Goal: Task Accomplishment & Management: Manage account settings

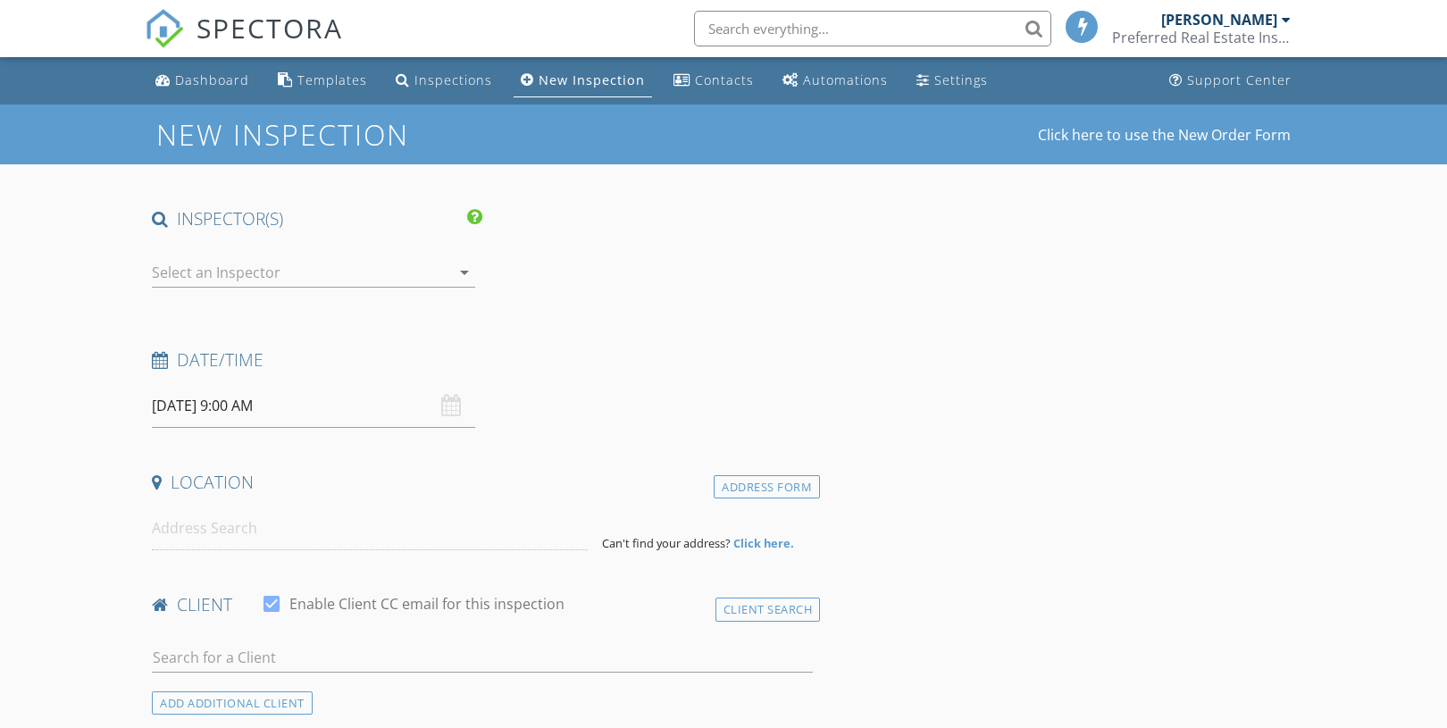
click at [438, 82] on div "Inspections" at bounding box center [453, 79] width 78 height 17
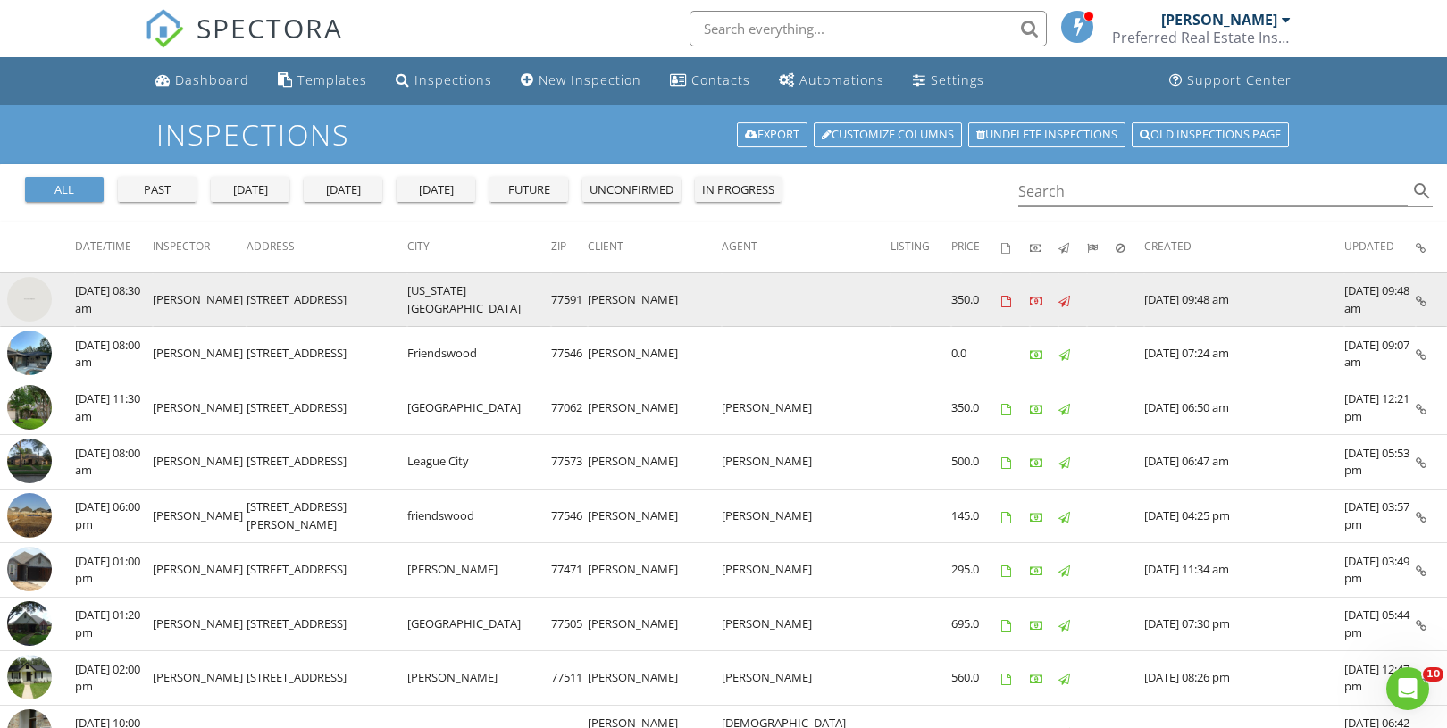
click at [29, 296] on img at bounding box center [29, 299] width 45 height 45
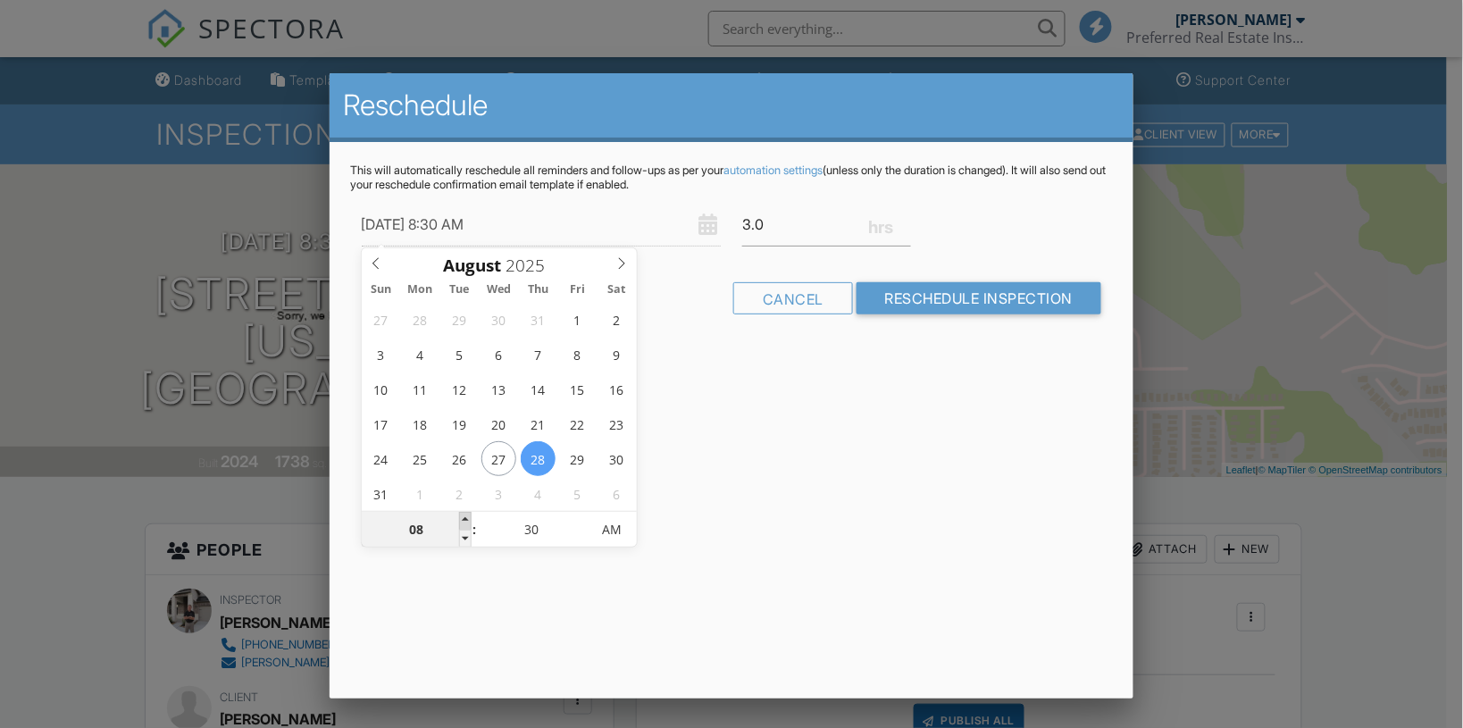
type input "08/28/2025 9:30 AM"
type input "09"
click at [463, 518] on span at bounding box center [465, 521] width 13 height 18
type input "08/28/2025 10:30 AM"
type input "10"
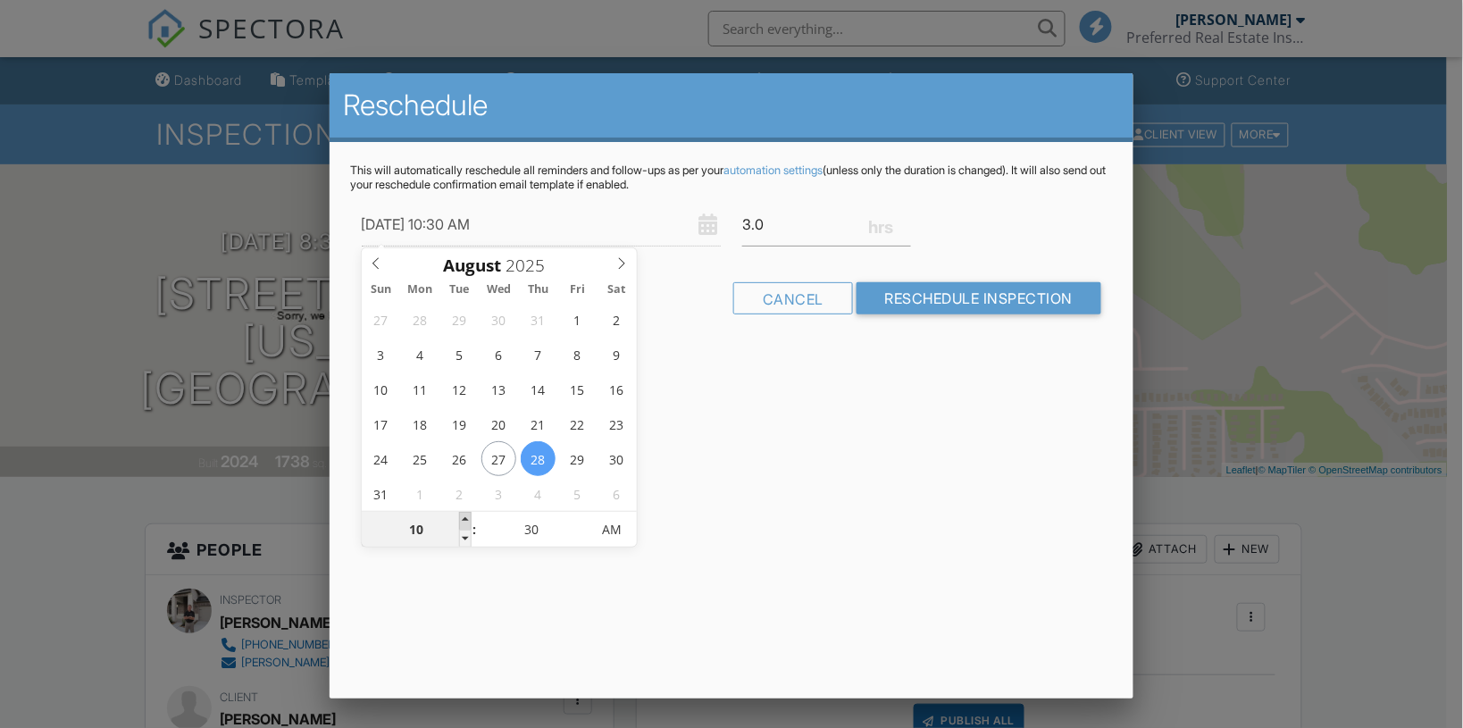
click at [463, 518] on span at bounding box center [465, 521] width 13 height 18
type input "08/28/2025 11:30 AM"
type input "11"
click at [463, 518] on span at bounding box center [465, 521] width 13 height 18
type input "08/28/2025 11:25 AM"
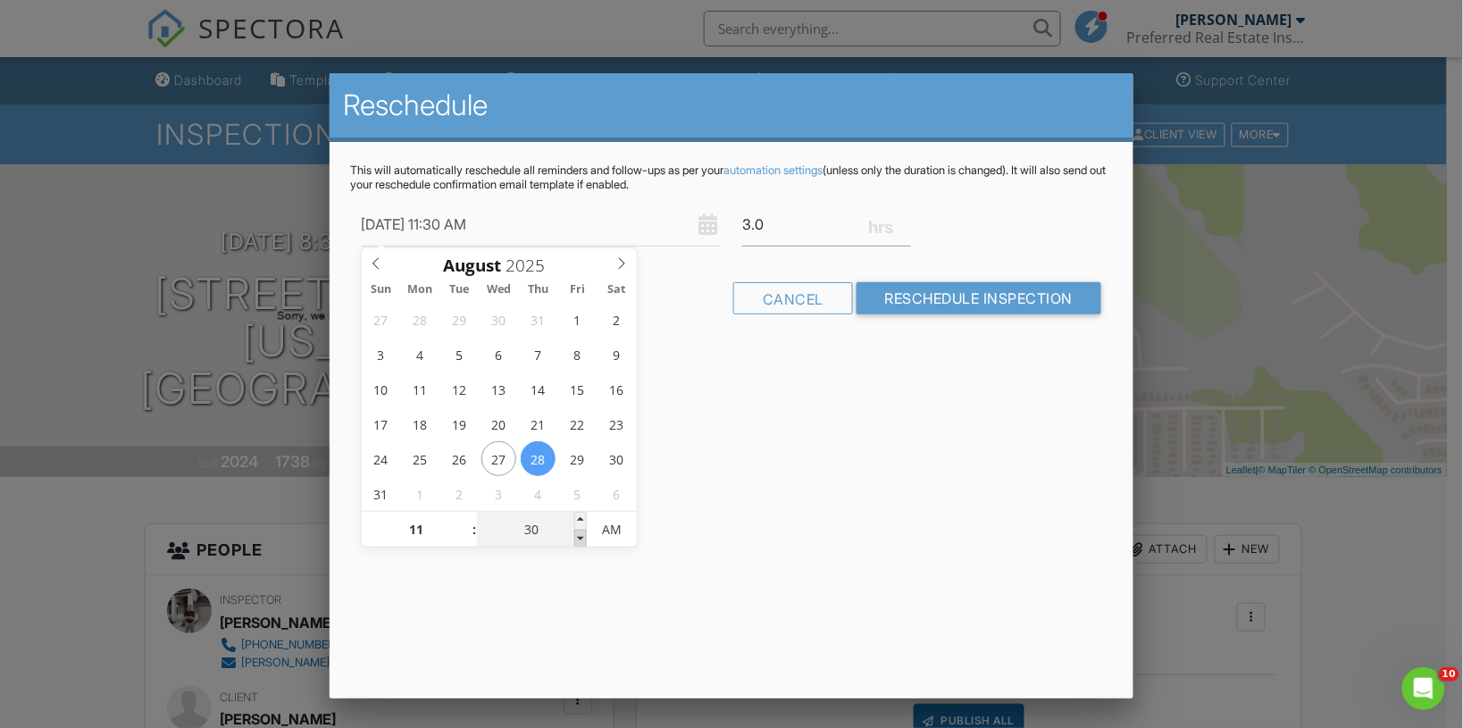
type input "25"
click at [577, 540] on span at bounding box center [580, 539] width 13 height 18
type input "08/28/2025 11:20 AM"
type input "20"
click at [577, 540] on span at bounding box center [580, 539] width 13 height 18
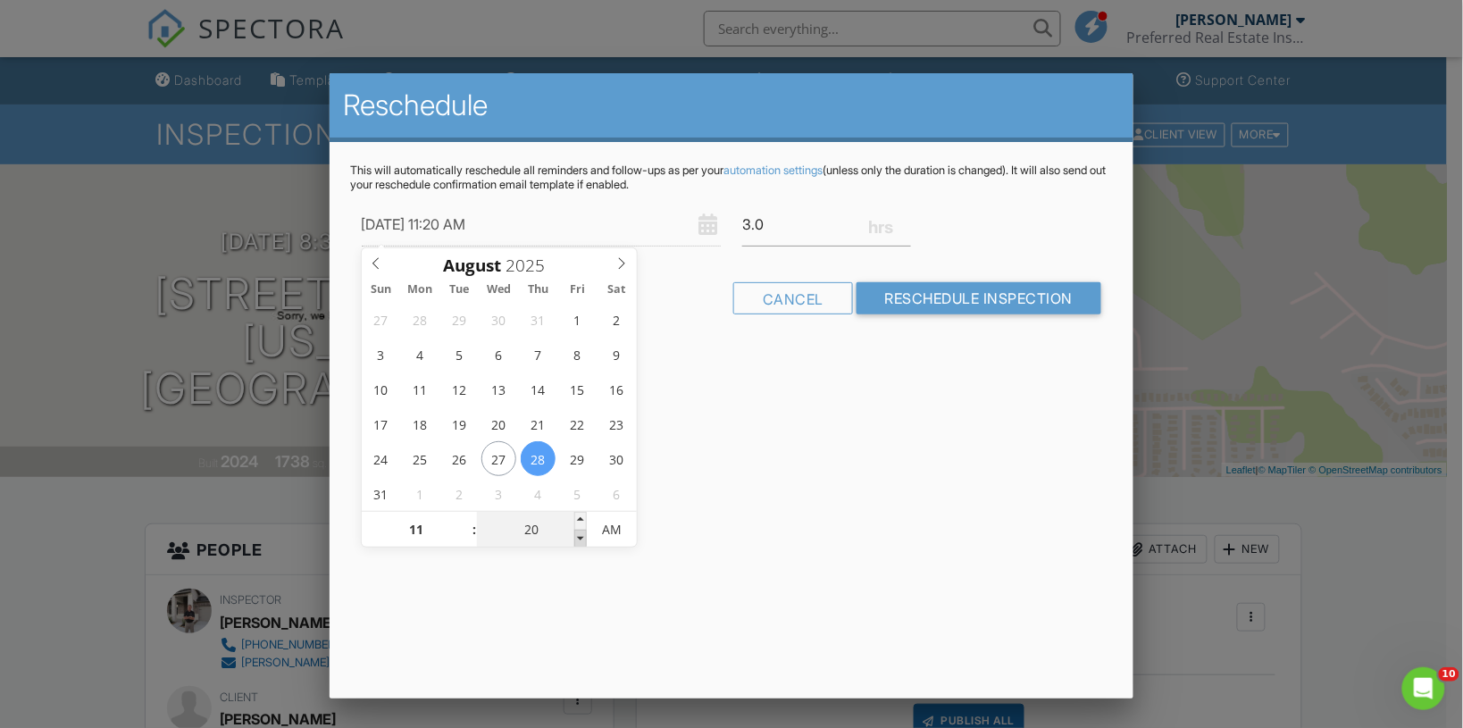
type input "08/28/2025 11:15 AM"
type input "15"
type input "08/28/2025 11:10 AM"
type input "10"
click at [577, 540] on span at bounding box center [580, 539] width 13 height 18
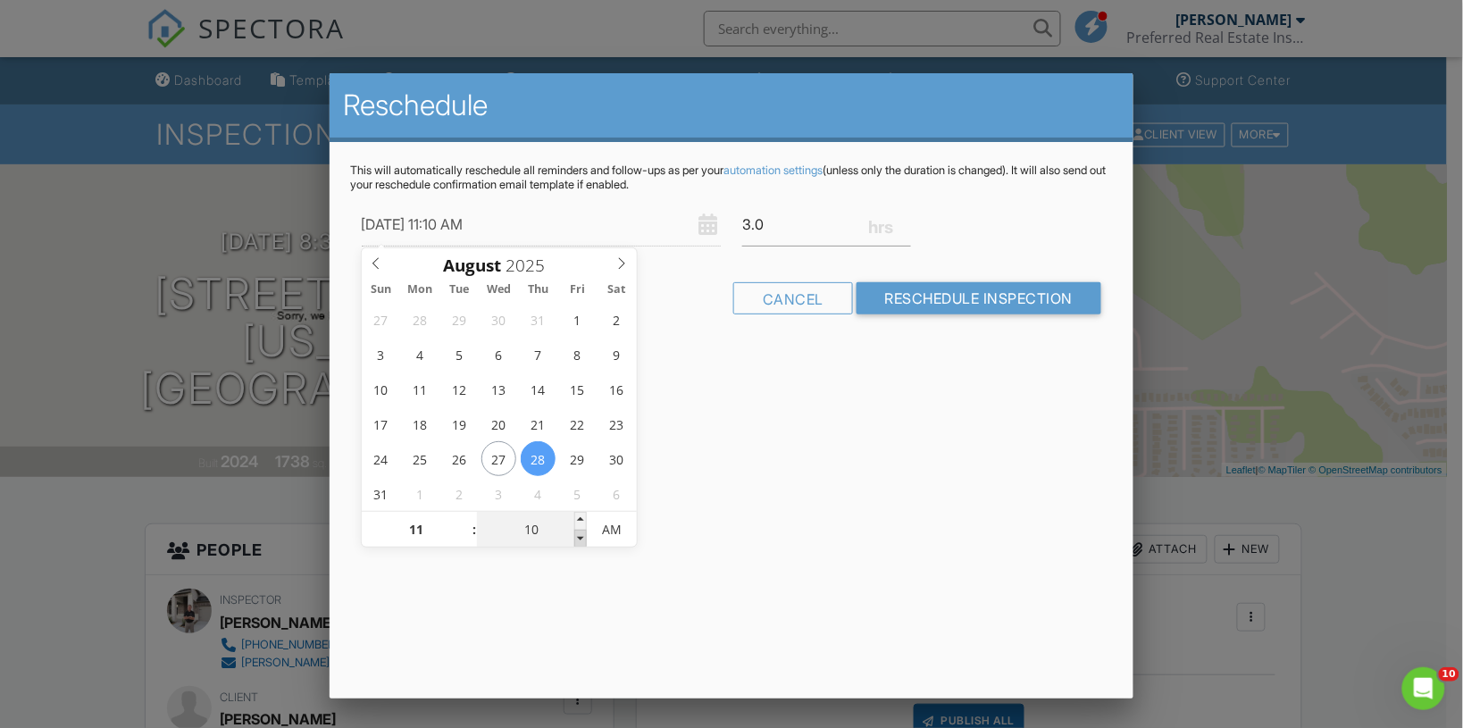
type input "08/28/2025 11:05 AM"
type input "05"
click at [577, 540] on span at bounding box center [580, 539] width 13 height 18
type input "[DATE] 11:00 AM"
type input "00"
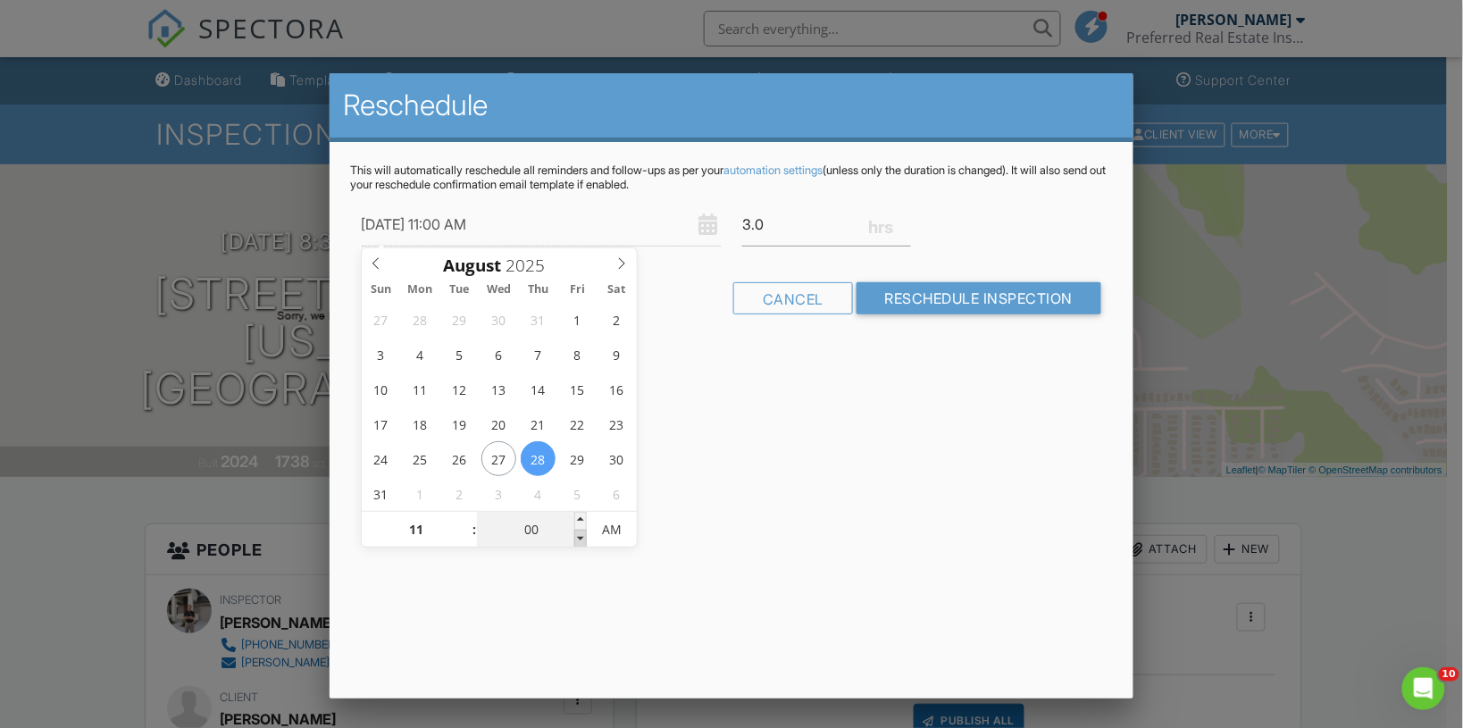
click at [577, 540] on span at bounding box center [580, 539] width 13 height 18
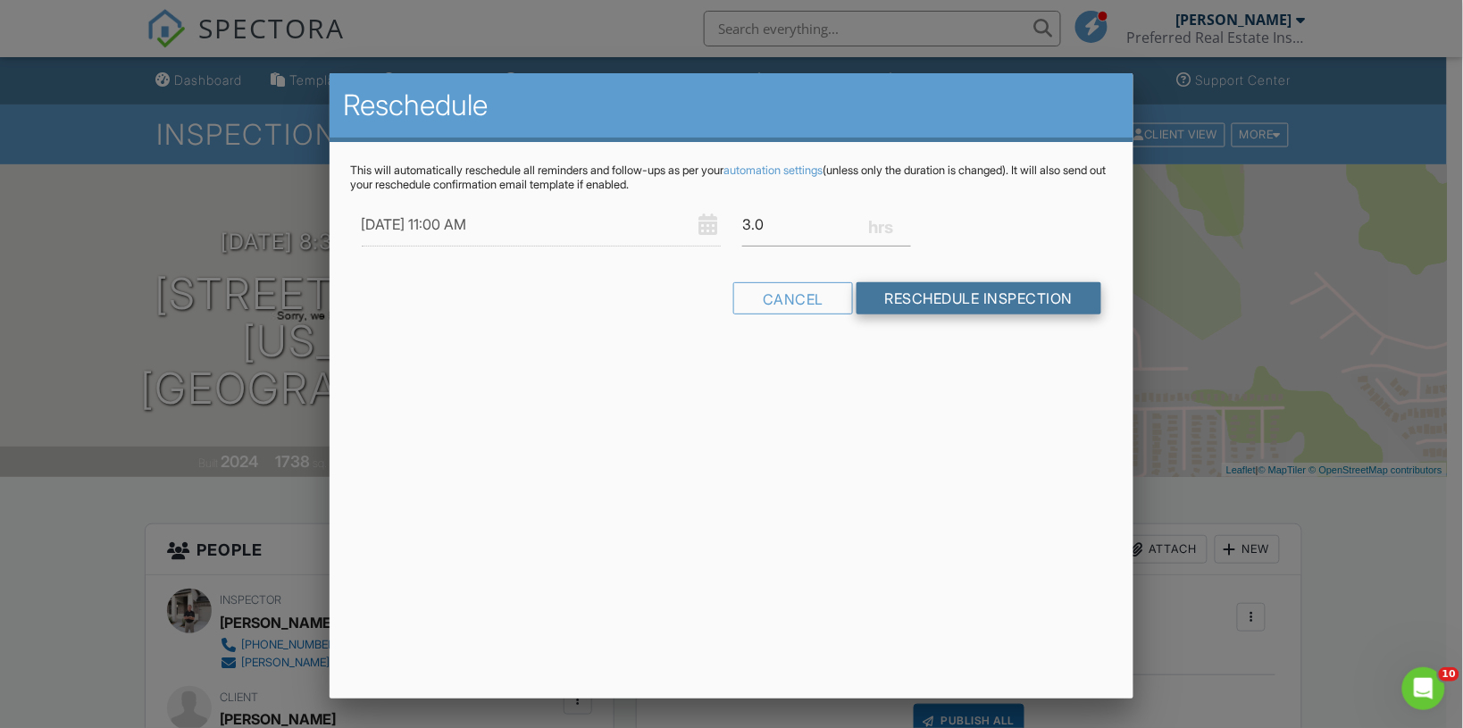
drag, startPoint x: 577, startPoint y: 540, endPoint x: 936, endPoint y: 292, distance: 436.4
click at [936, 292] on input "Reschedule Inspection" at bounding box center [979, 298] width 246 height 32
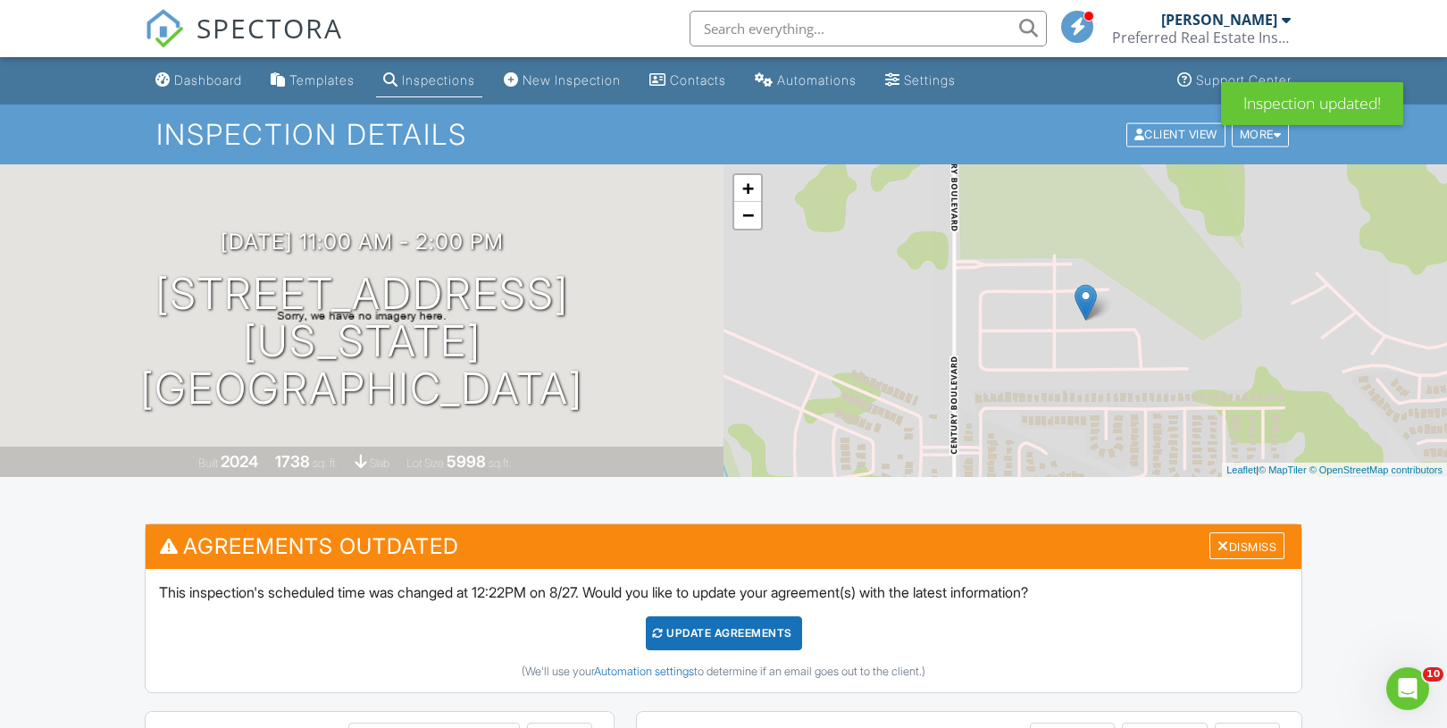
click at [741, 641] on div "Update Agreements" at bounding box center [724, 633] width 156 height 34
